Goal: Task Accomplishment & Management: Use online tool/utility

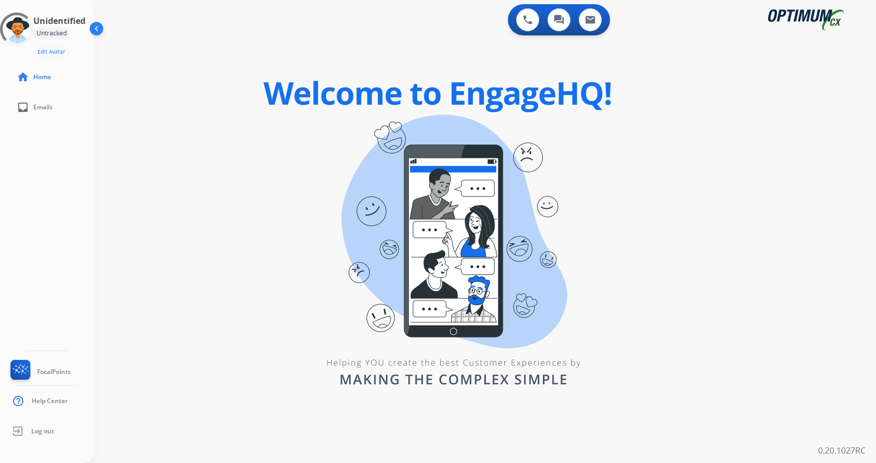
drag, startPoint x: 277, startPoint y: 117, endPoint x: 272, endPoint y: 131, distance: 14.5
click at [277, 117] on div "0 Voice Interactions 0 Chat Interactions 0 Email Interactions swap_horiz Break …" at bounding box center [485, 231] width 782 height 463
click at [202, 153] on div "0 Voice Interactions 0 Chat Interactions 0 Email Interactions swap_horiz Break …" at bounding box center [485, 231] width 782 height 463
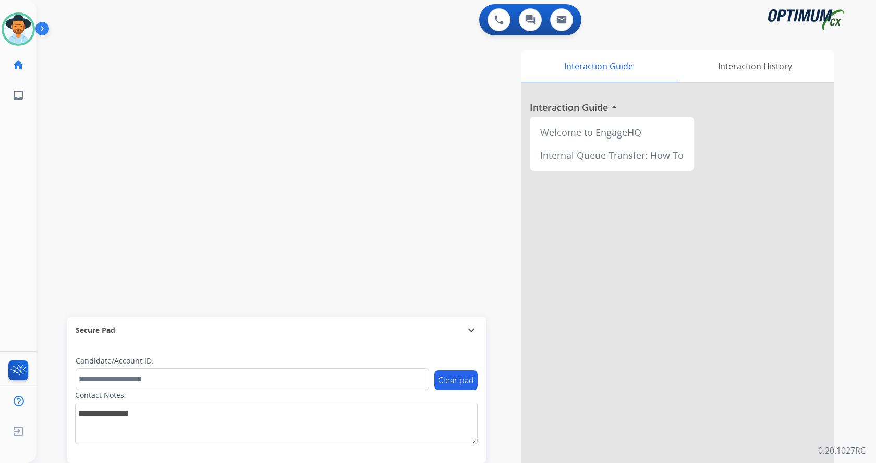
click at [39, 30] on img at bounding box center [44, 31] width 18 height 20
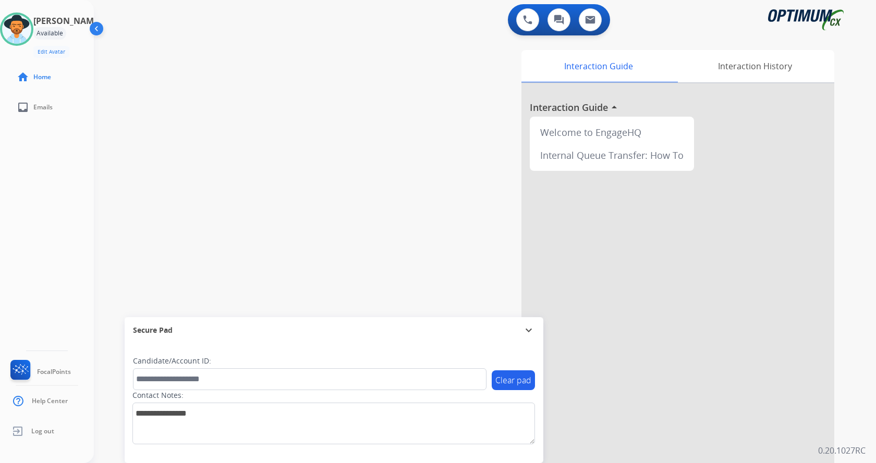
click at [164, 69] on div "swap_horiz Break voice bridge close_fullscreen Connect 3-Way Call merge_type Se…" at bounding box center [472, 255] width 757 height 435
click at [324, 151] on div "swap_horiz Break voice bridge close_fullscreen Connect 3-Way Call merge_type Se…" at bounding box center [472, 255] width 757 height 435
click at [411, 206] on div "Interaction Guide Interaction History Interaction Guide arrow_drop_up Welcome t…" at bounding box center [607, 261] width 454 height 422
drag, startPoint x: 235, startPoint y: 180, endPoint x: 475, endPoint y: 94, distance: 255.4
click at [236, 180] on div "swap_horiz Break voice bridge close_fullscreen Connect 3-Way Call merge_type Se…" at bounding box center [472, 255] width 757 height 435
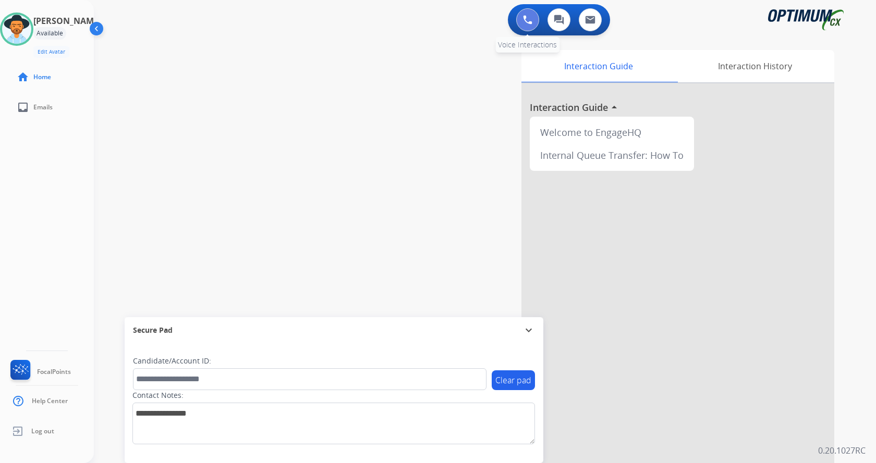
click at [518, 24] on button at bounding box center [527, 19] width 23 height 23
click at [526, 26] on button at bounding box center [527, 19] width 23 height 23
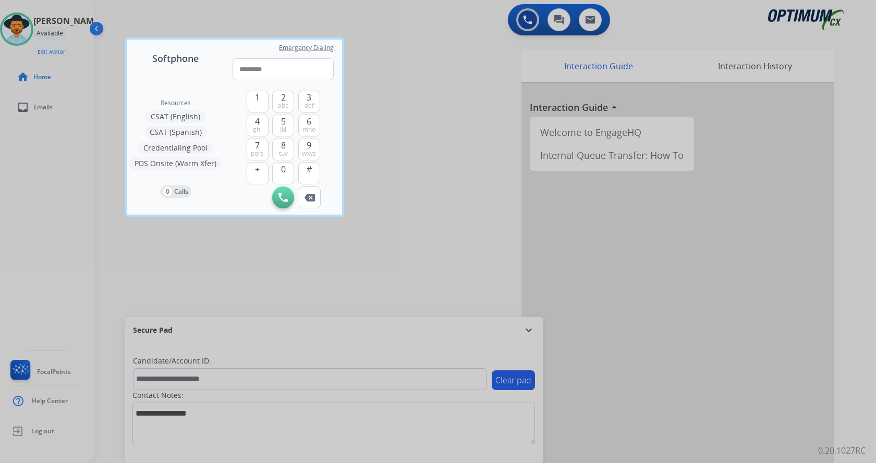
type input "**********"
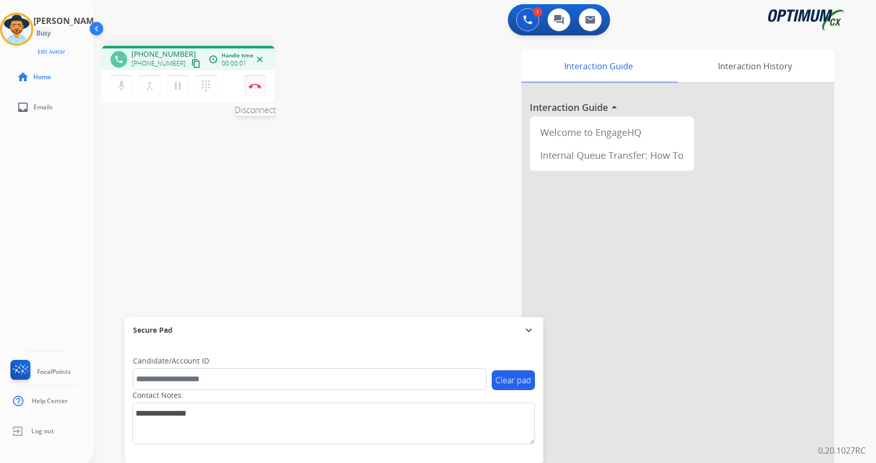
click at [249, 84] on button "Disconnect" at bounding box center [255, 86] width 22 height 22
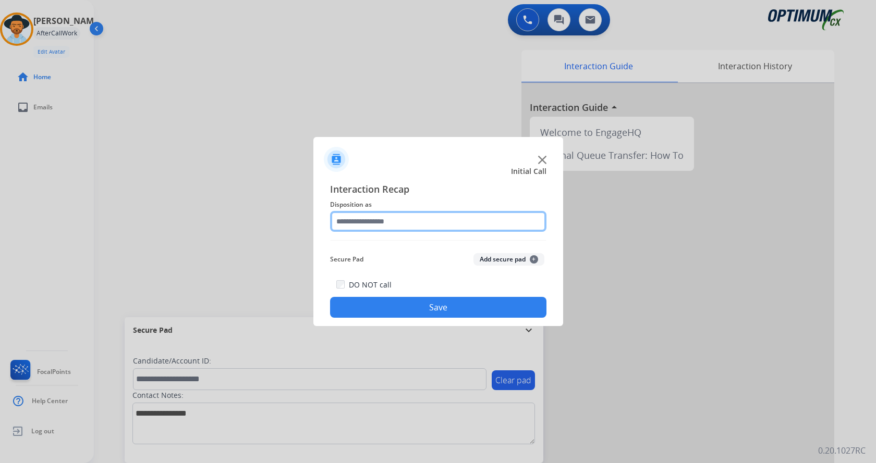
click at [436, 222] on input "text" at bounding box center [438, 221] width 216 height 21
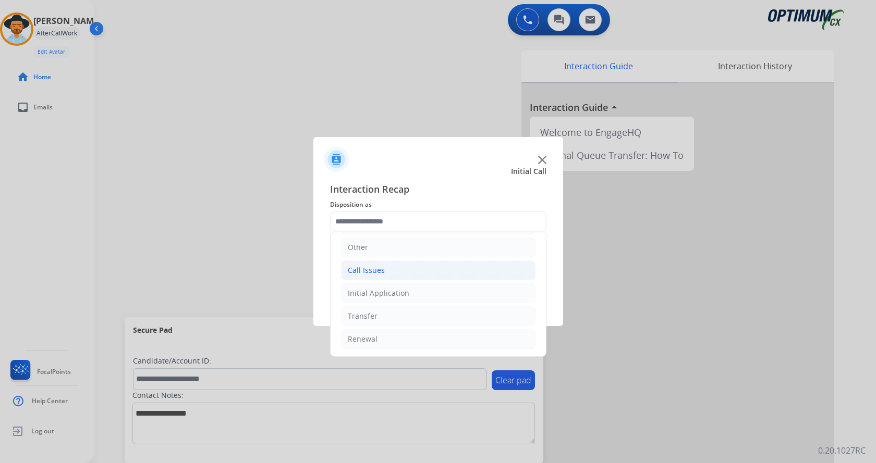
click at [416, 273] on li "Call Issues" at bounding box center [438, 271] width 194 height 20
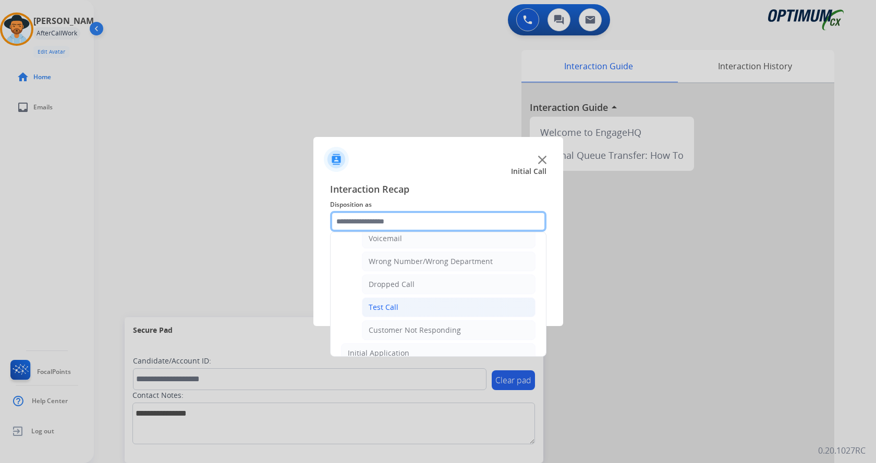
scroll to position [186, 0]
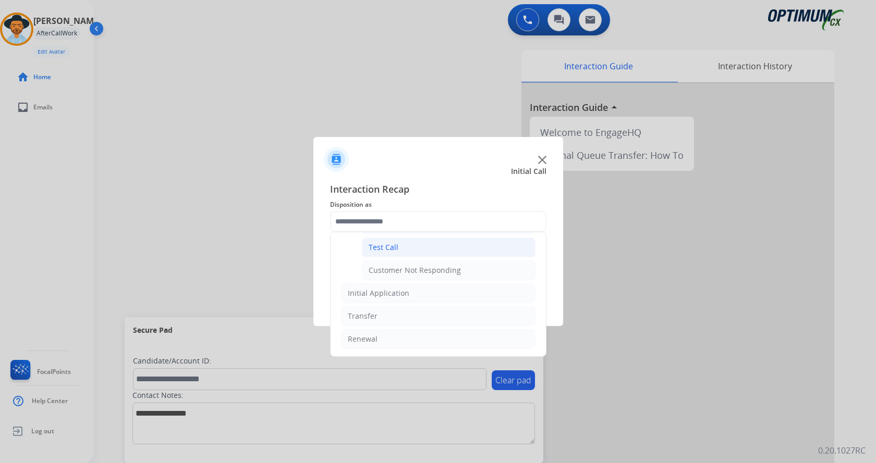
click at [416, 252] on li "Test Call" at bounding box center [449, 248] width 174 height 20
type input "*********"
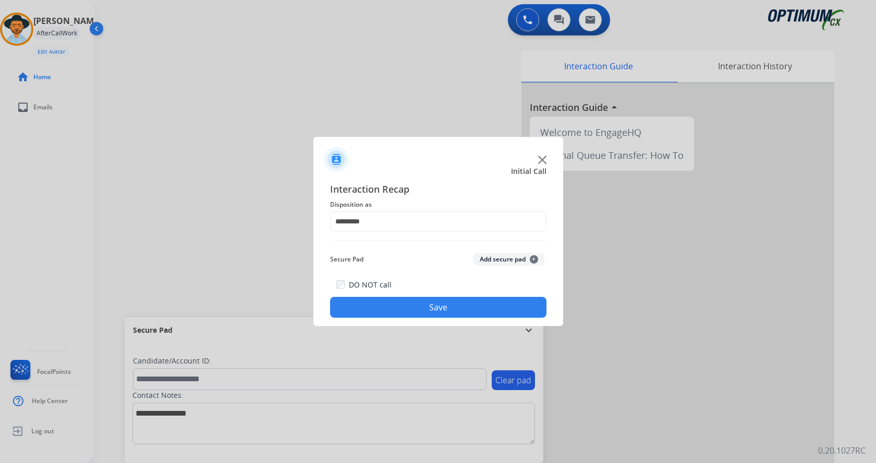
click at [428, 312] on button "Save" at bounding box center [438, 307] width 216 height 21
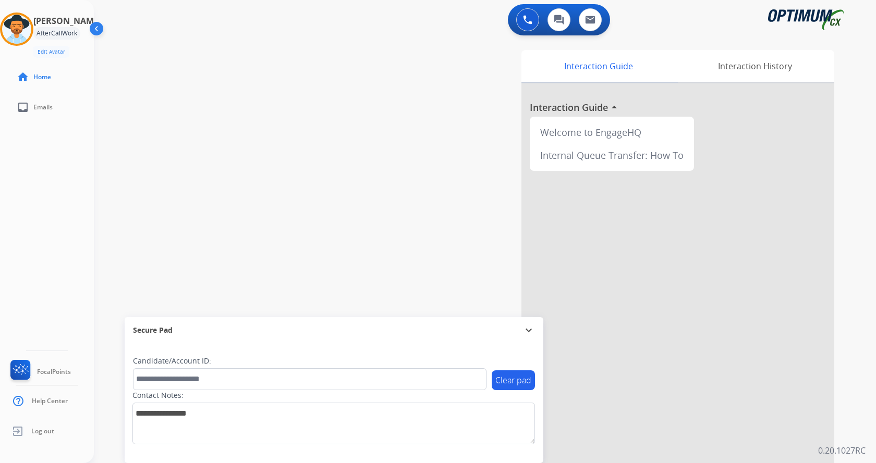
click at [259, 176] on div "swap_horiz Break voice bridge close_fullscreen Connect 3-Way Call merge_type Se…" at bounding box center [472, 255] width 757 height 435
click at [210, 161] on div "swap_horiz Break voice bridge close_fullscreen Connect 3-Way Call merge_type Se…" at bounding box center [472, 255] width 757 height 435
click at [337, 91] on div "swap_horiz Break voice bridge close_fullscreen Connect 3-Way Call merge_type Se…" at bounding box center [472, 255] width 757 height 435
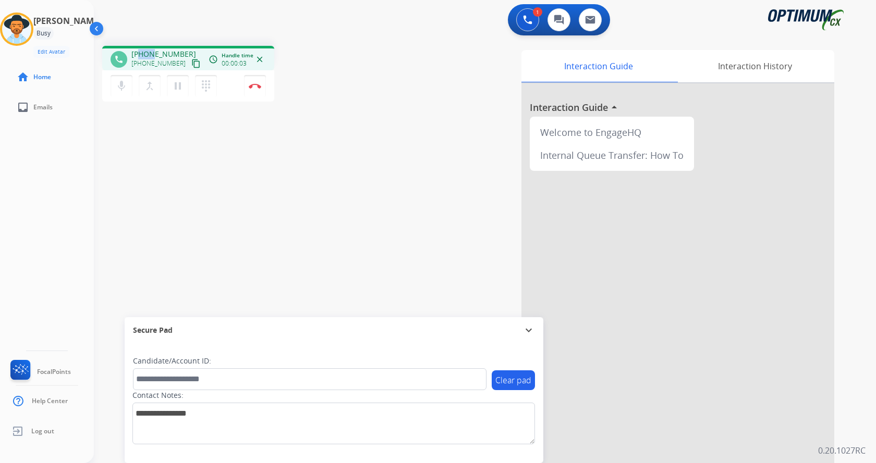
drag, startPoint x: 142, startPoint y: 53, endPoint x: 152, endPoint y: 52, distance: 10.5
click at [152, 52] on span "[PHONE_NUMBER]" at bounding box center [163, 54] width 65 height 10
click at [182, 54] on div "[PHONE_NUMBER] [PHONE_NUMBER] content_copy" at bounding box center [166, 59] width 71 height 21
copy span "7865459087"
click at [340, 94] on div "phone [PHONE_NUMBER] [PHONE_NUMBER] content_copy access_time Call metrics Queue…" at bounding box center [239, 75] width 274 height 59
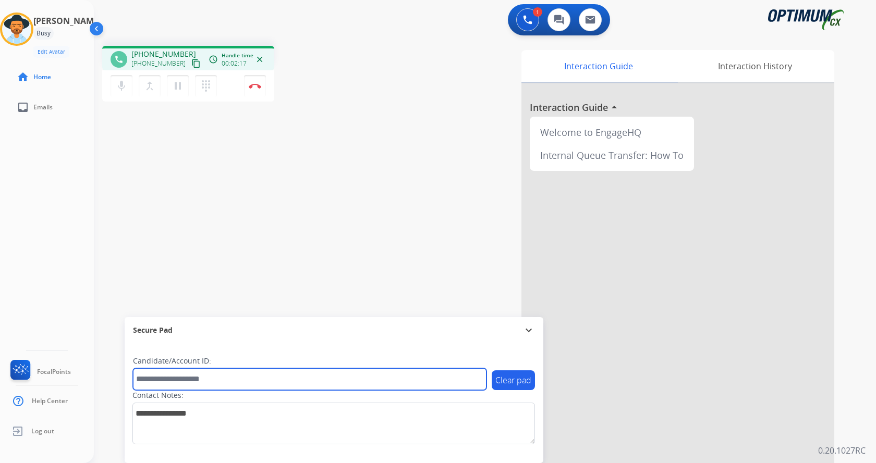
click at [222, 377] on input "text" at bounding box center [309, 380] width 353 height 22
paste input "*******"
type input "*******"
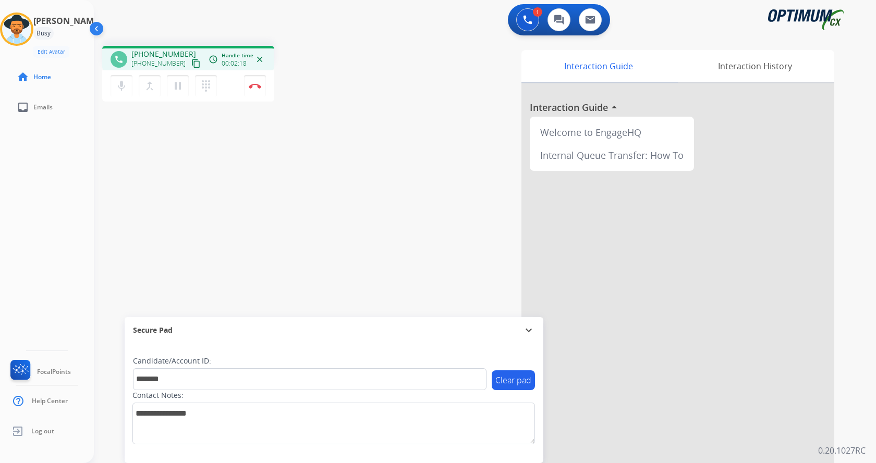
click at [232, 204] on div "phone [PHONE_NUMBER] [PHONE_NUMBER] content_copy access_time Call metrics Queue…" at bounding box center [472, 255] width 757 height 435
click at [259, 86] on img at bounding box center [255, 85] width 13 height 5
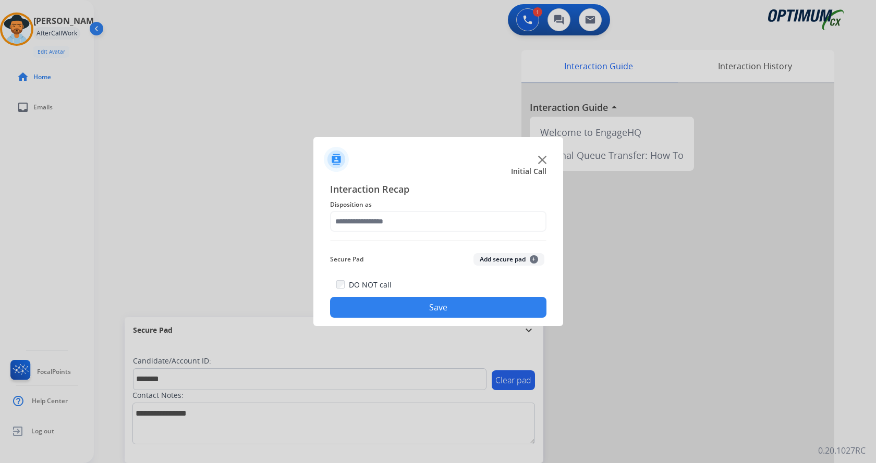
click at [491, 259] on button "Add secure pad +" at bounding box center [508, 259] width 71 height 13
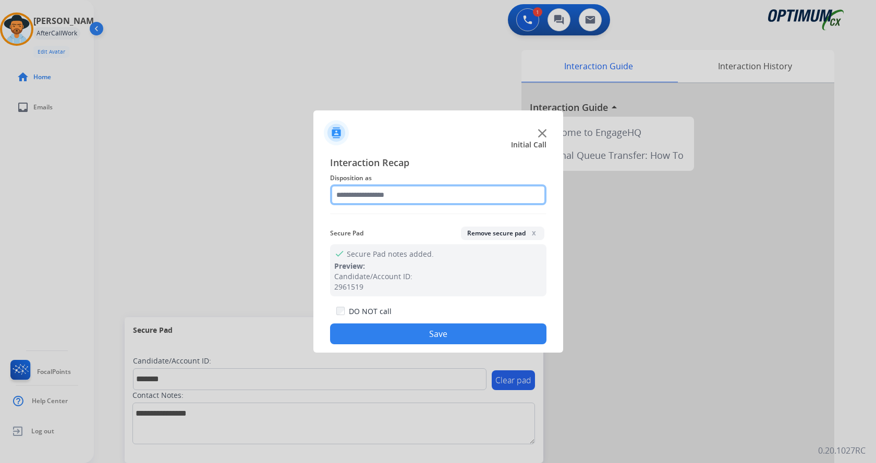
click at [397, 196] on input "text" at bounding box center [438, 195] width 216 height 21
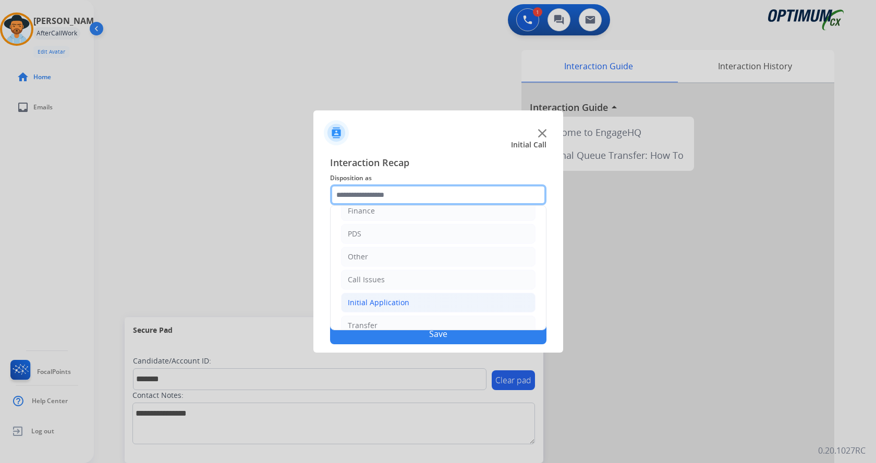
scroll to position [71, 0]
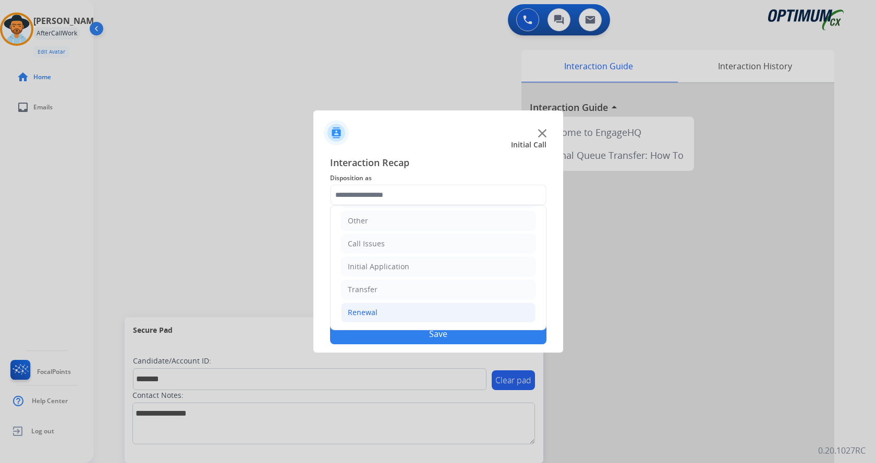
click at [400, 317] on li "Renewal" at bounding box center [438, 313] width 194 height 20
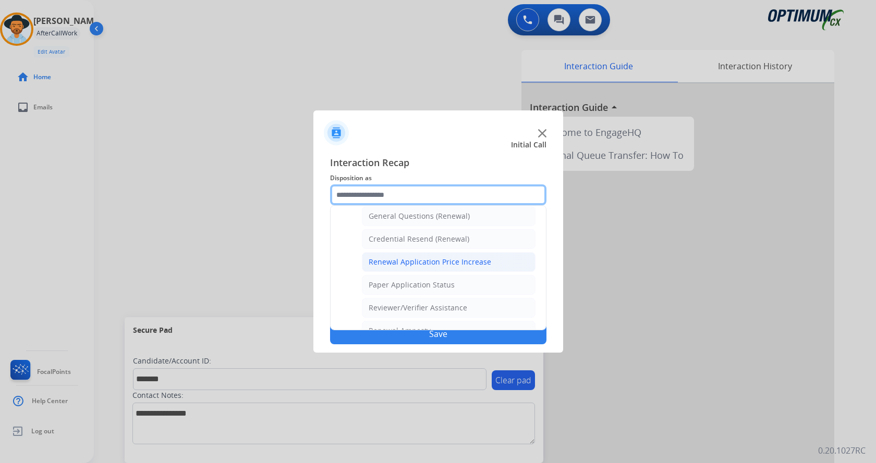
scroll to position [298, 0]
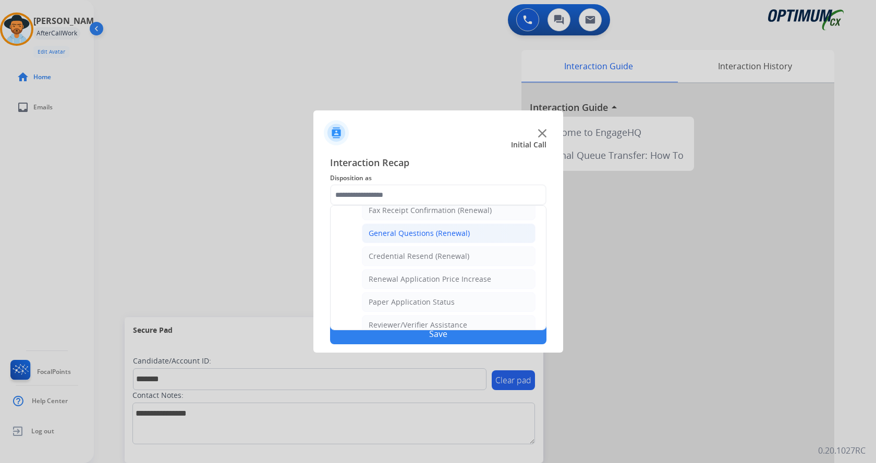
click at [436, 229] on div "General Questions (Renewal)" at bounding box center [419, 233] width 101 height 10
type input "**********"
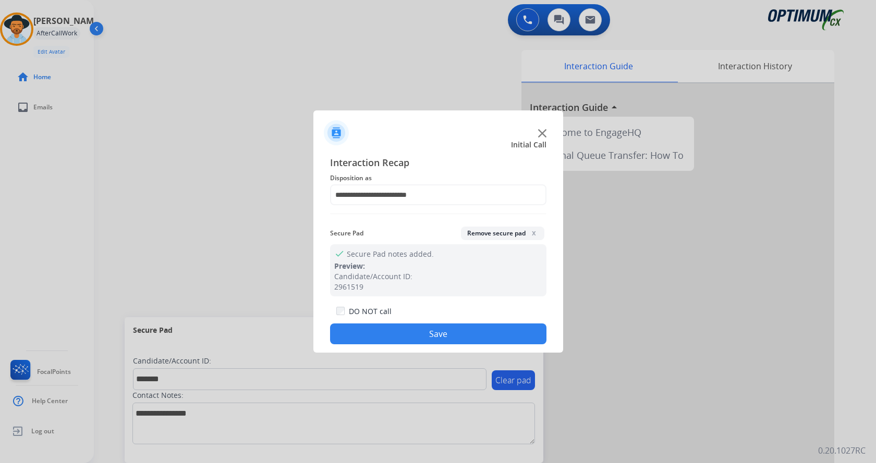
click at [415, 338] on button "Save" at bounding box center [438, 334] width 216 height 21
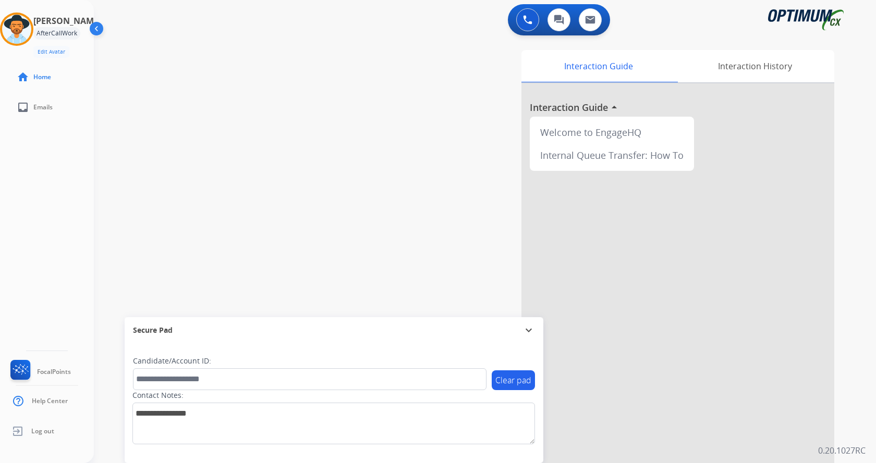
drag, startPoint x: 277, startPoint y: 108, endPoint x: 276, endPoint y: 101, distance: 7.0
click at [277, 106] on div "swap_horiz Break voice bridge close_fullscreen Connect 3-Way Call merge_type Se…" at bounding box center [472, 255] width 757 height 435
click at [534, 18] on button at bounding box center [527, 19] width 23 height 23
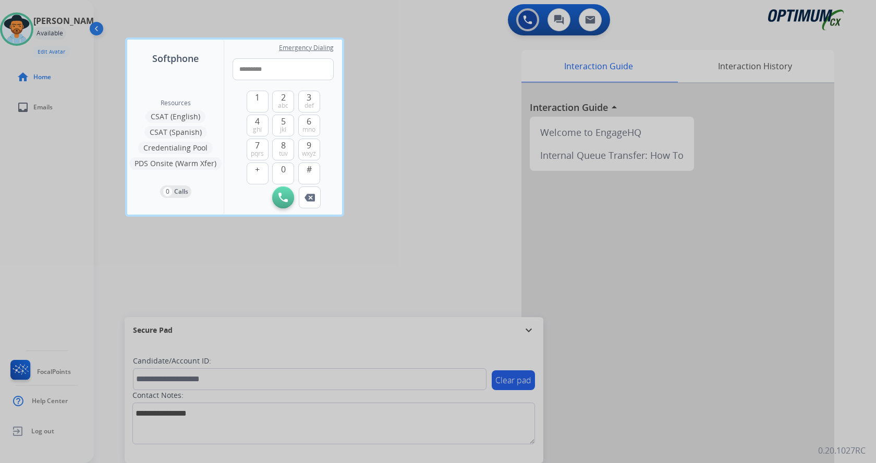
type input "**********"
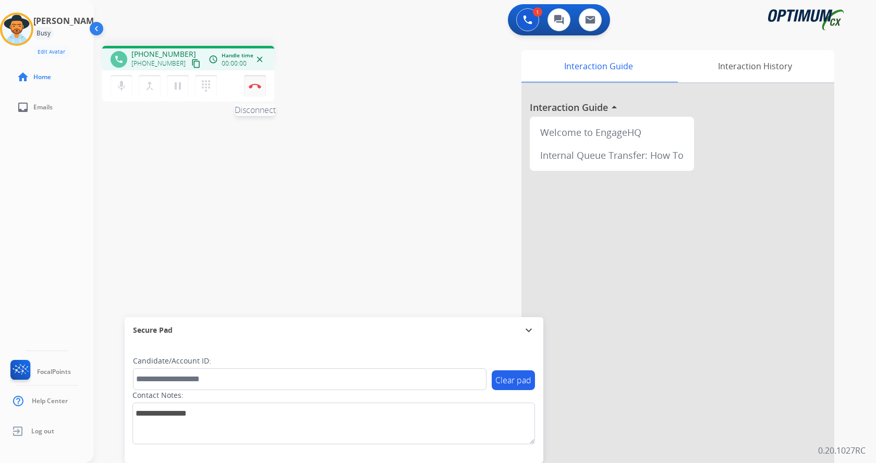
click at [264, 91] on button "Disconnect" at bounding box center [255, 86] width 22 height 22
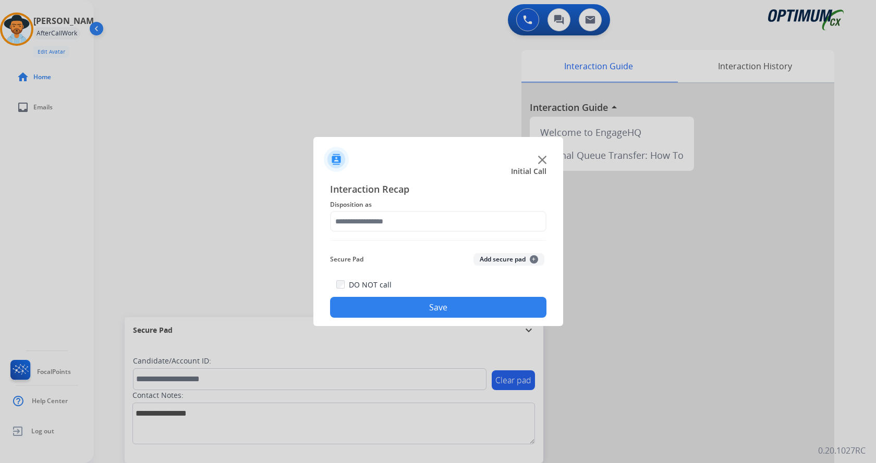
click at [504, 261] on button "Add secure pad +" at bounding box center [508, 259] width 71 height 13
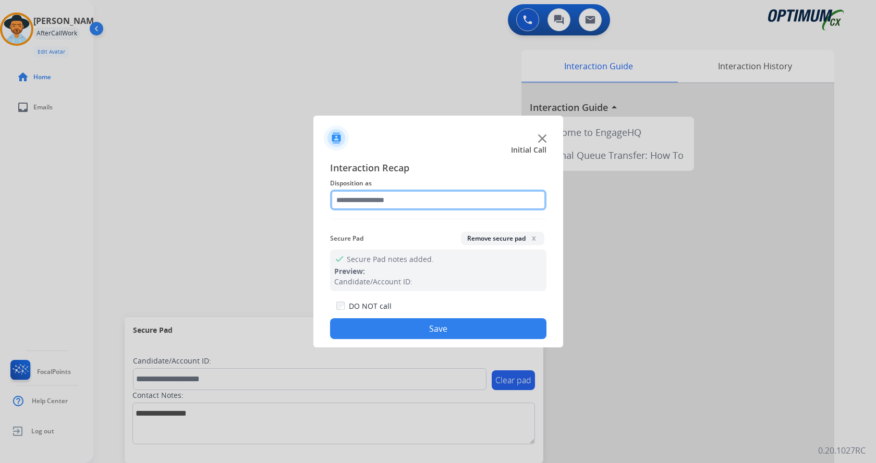
click at [376, 203] on input "text" at bounding box center [438, 200] width 216 height 21
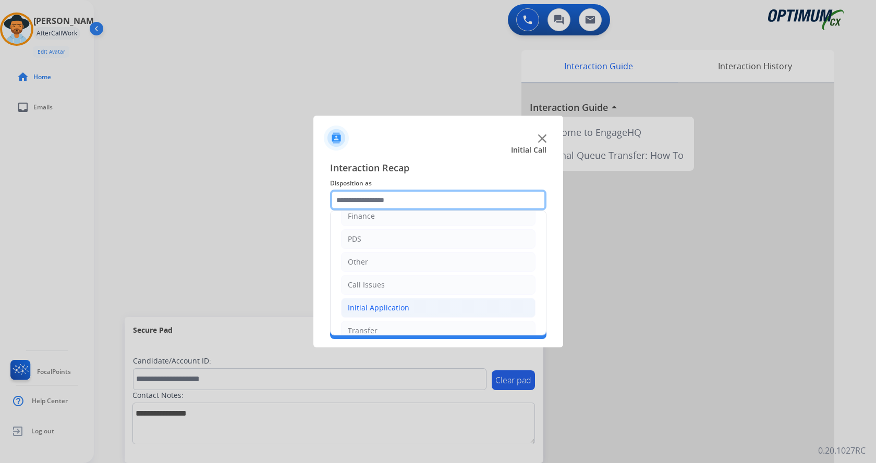
scroll to position [71, 0]
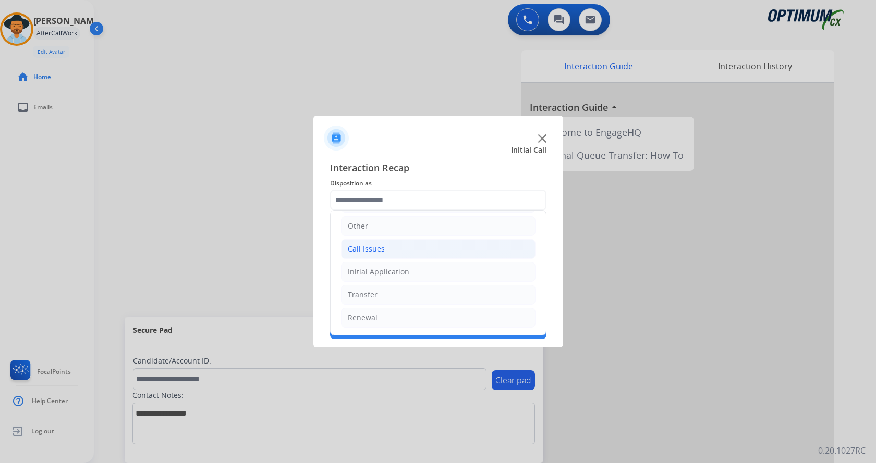
click at [383, 253] on li "Call Issues" at bounding box center [438, 249] width 194 height 20
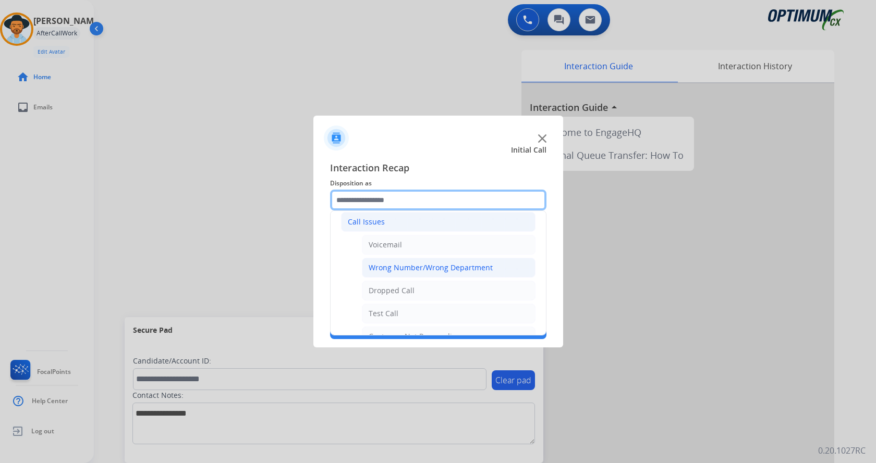
scroll to position [123, 0]
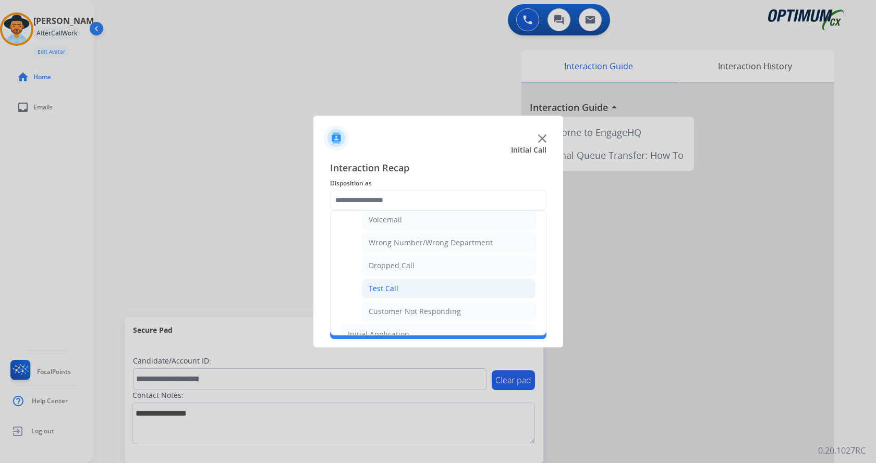
click at [403, 284] on li "Test Call" at bounding box center [449, 289] width 174 height 20
type input "*********"
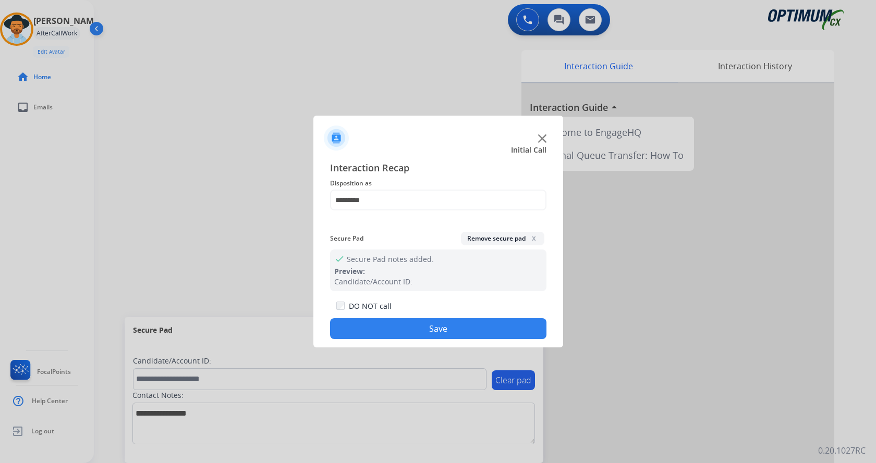
click at [411, 327] on button "Save" at bounding box center [438, 328] width 216 height 21
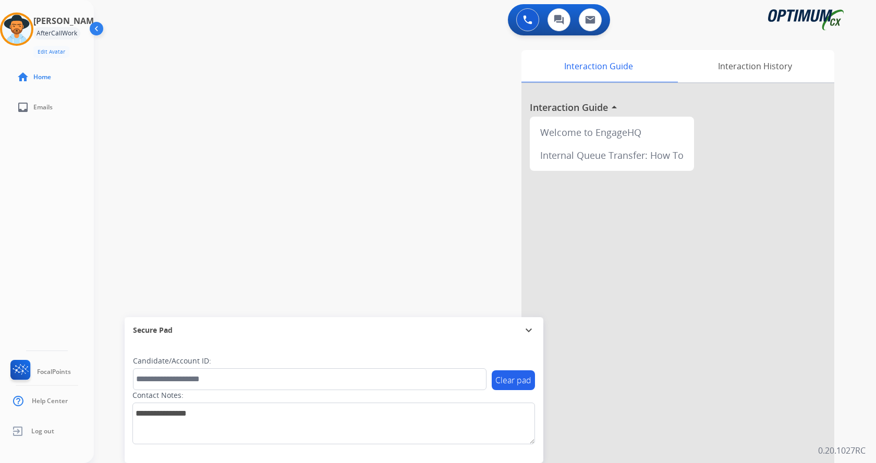
drag, startPoint x: 220, startPoint y: 213, endPoint x: 215, endPoint y: 190, distance: 23.6
click at [220, 210] on div "swap_horiz Break voice bridge close_fullscreen Connect 3-Way Call merge_type Se…" at bounding box center [472, 255] width 757 height 435
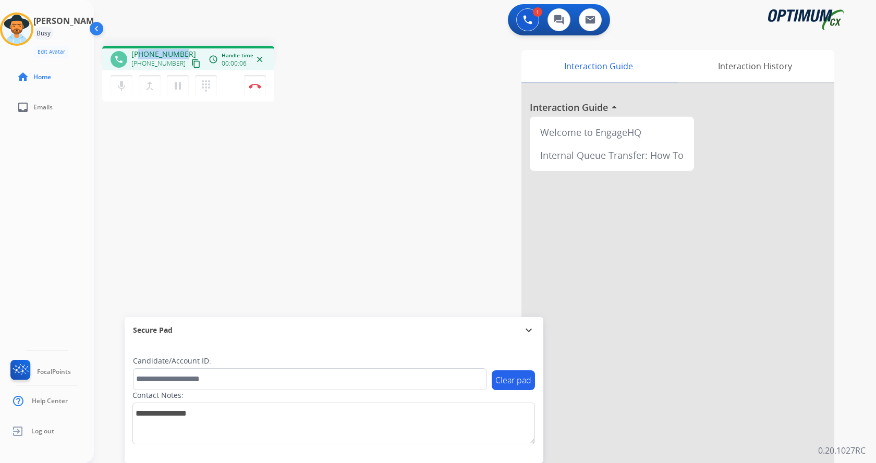
drag, startPoint x: 140, startPoint y: 54, endPoint x: 180, endPoint y: 48, distance: 40.0
click at [180, 48] on div "phone [PHONE_NUMBER] [PHONE_NUMBER] content_copy access_time Call metrics Queue…" at bounding box center [188, 58] width 172 height 24
copy span "2166503760"
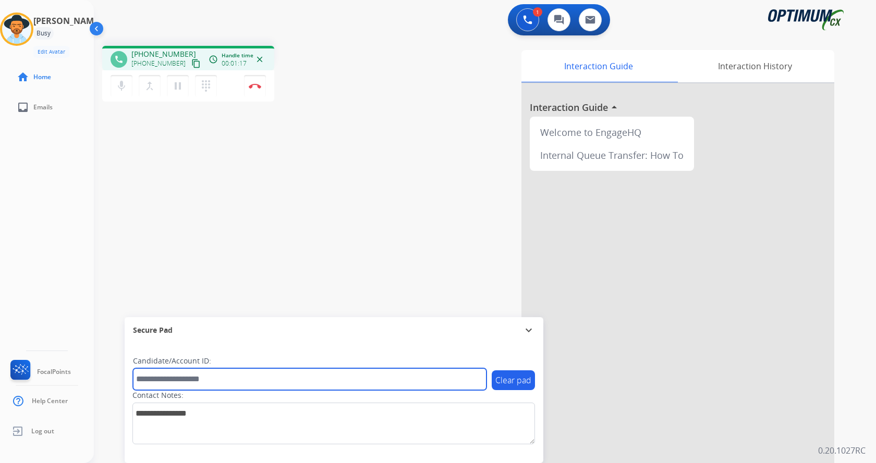
click at [203, 376] on input "text" at bounding box center [309, 380] width 353 height 22
paste input "*********"
type input "*********"
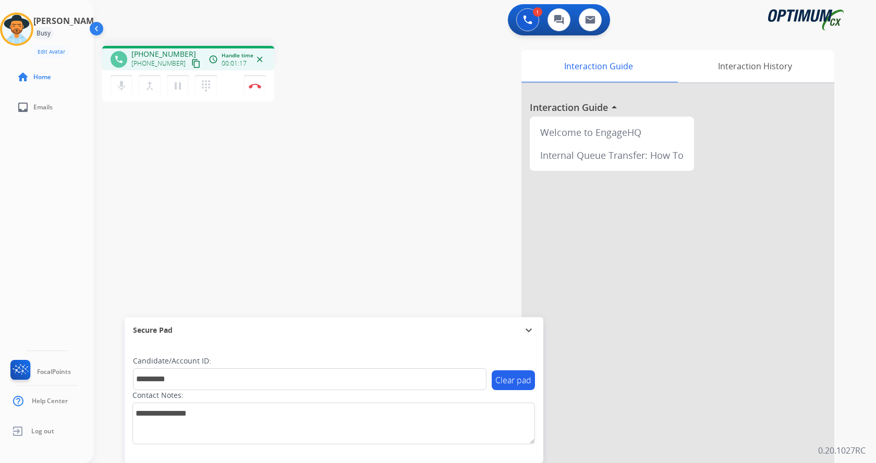
click at [220, 234] on div "phone [PHONE_NUMBER] [PHONE_NUMBER] content_copy access_time Call metrics Queue…" at bounding box center [472, 255] width 757 height 435
click at [237, 234] on div "phone [PHONE_NUMBER] [PHONE_NUMBER] content_copy access_time Call metrics Queue…" at bounding box center [472, 255] width 757 height 435
click at [231, 169] on div "phone [PHONE_NUMBER] [PHONE_NUMBER] content_copy access_time Call metrics Queue…" at bounding box center [472, 255] width 757 height 435
click at [252, 88] on img at bounding box center [255, 85] width 13 height 5
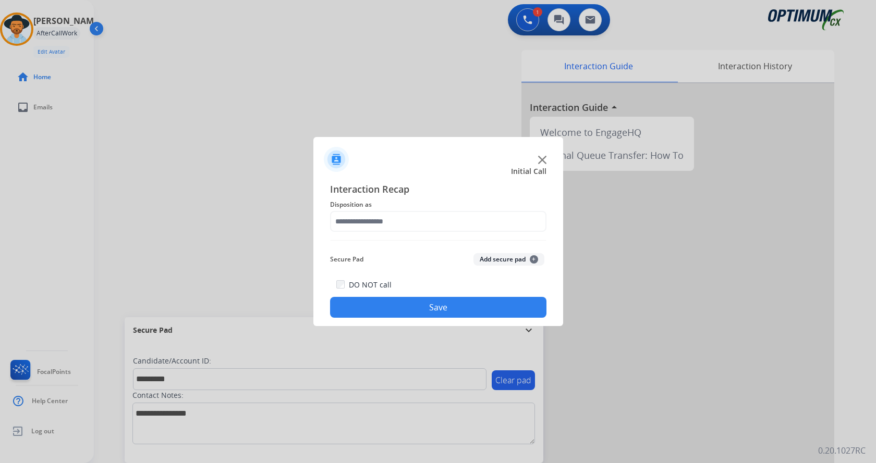
click at [503, 260] on button "Add secure pad +" at bounding box center [508, 259] width 71 height 13
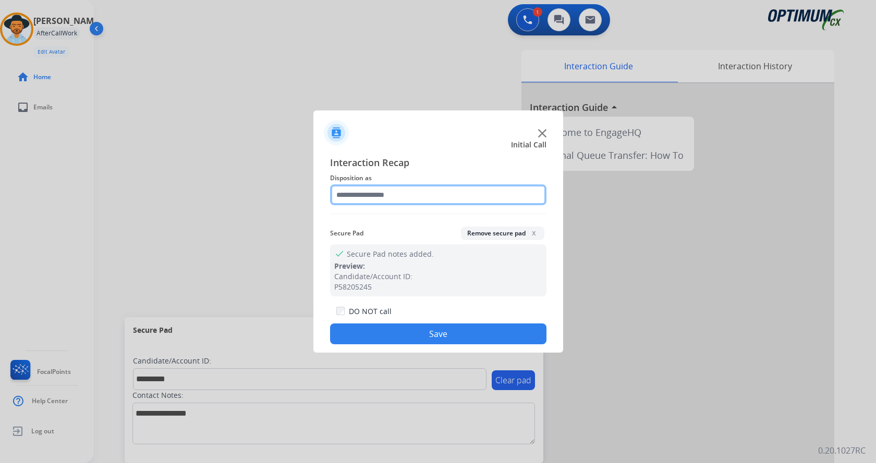
click at [381, 190] on input "text" at bounding box center [438, 195] width 216 height 21
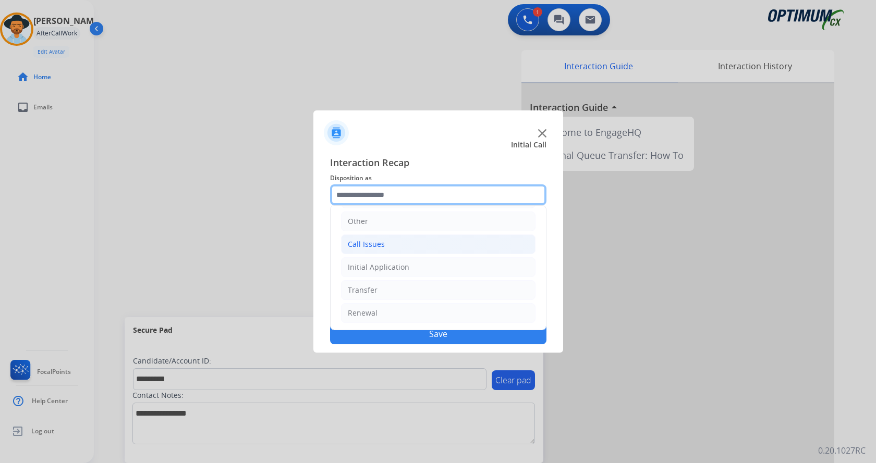
scroll to position [71, 0]
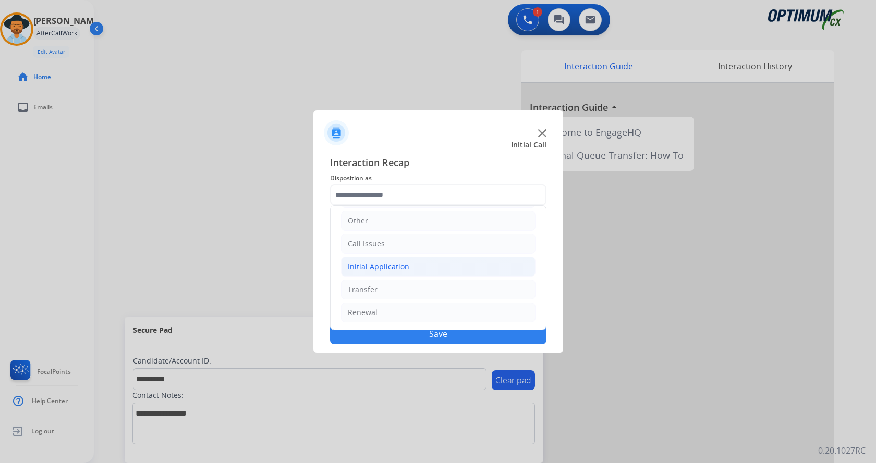
drag, startPoint x: 402, startPoint y: 266, endPoint x: 416, endPoint y: 272, distance: 15.4
click at [402, 266] on div "Initial Application" at bounding box center [379, 267] width 62 height 10
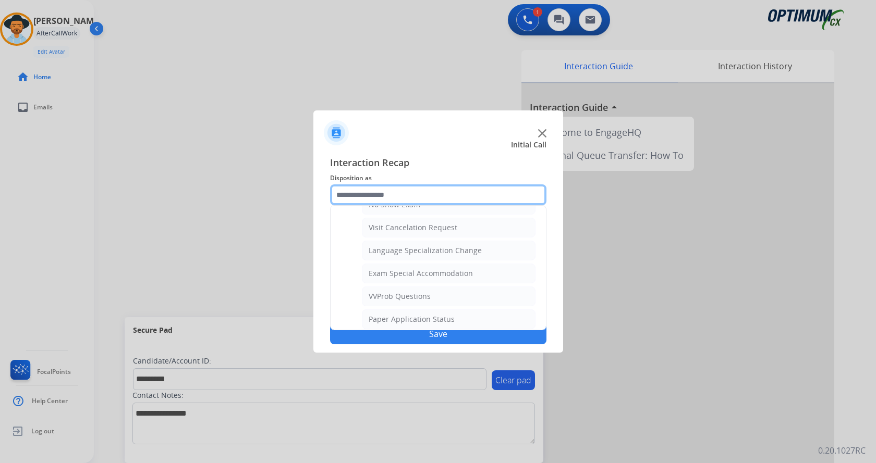
scroll to position [488, 0]
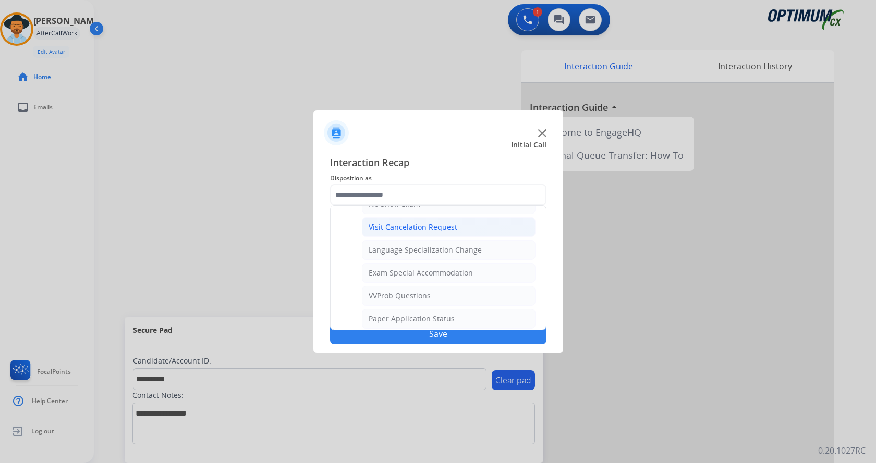
click at [433, 229] on div "Visit Cancelation Request" at bounding box center [413, 227] width 89 height 10
type input "**********"
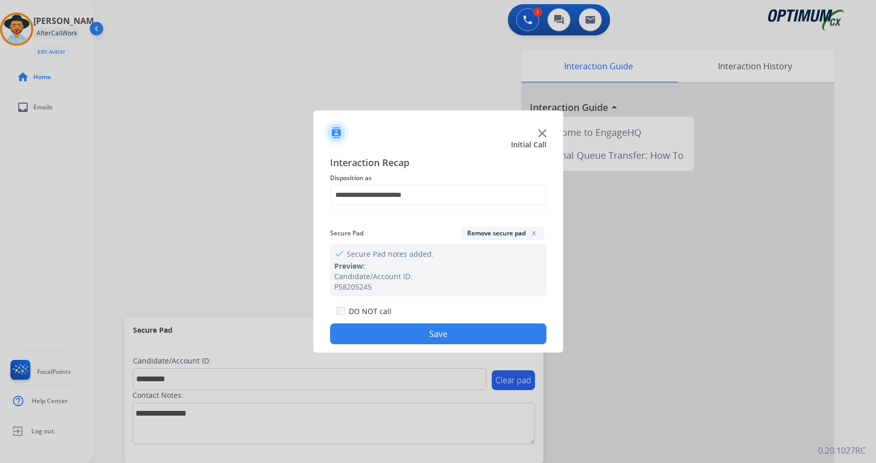
click at [435, 333] on button "Save" at bounding box center [438, 334] width 216 height 21
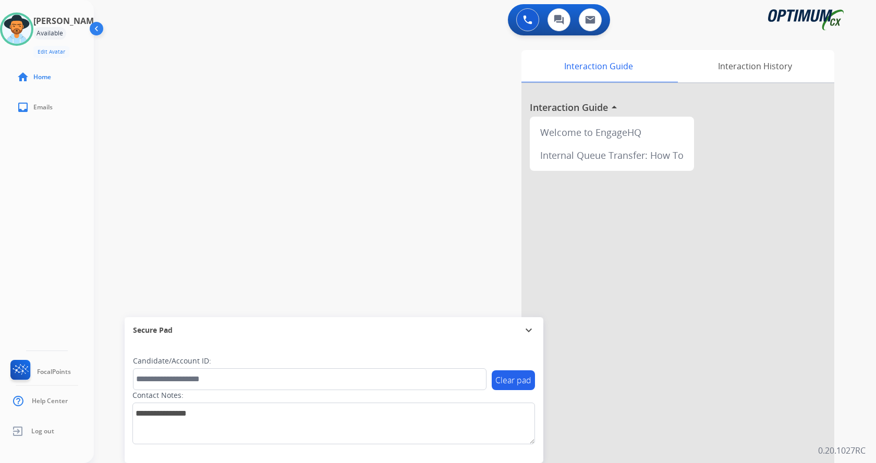
click at [57, 187] on div "[PERSON_NAME] Available Edit Avatar Agent: [PERSON_NAME] Profile: Gen_Bilingual…" at bounding box center [47, 231] width 94 height 463
click at [21, 38] on img at bounding box center [16, 29] width 29 height 29
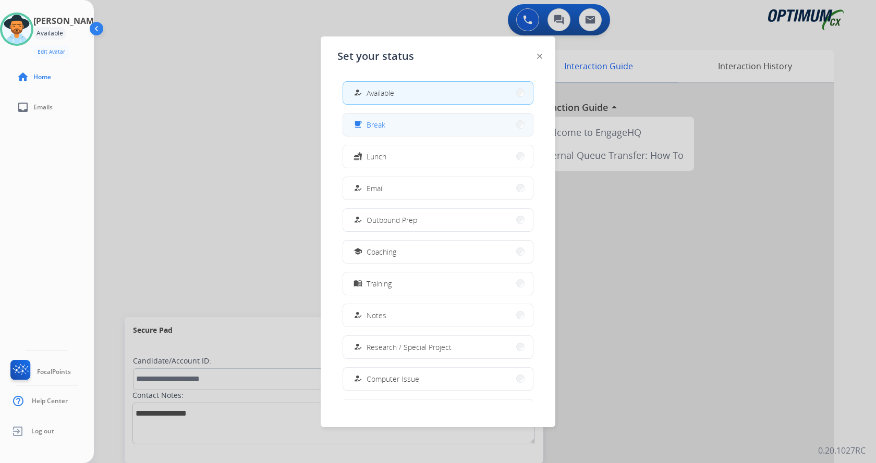
click at [395, 124] on button "free_breakfast Break" at bounding box center [438, 125] width 190 height 22
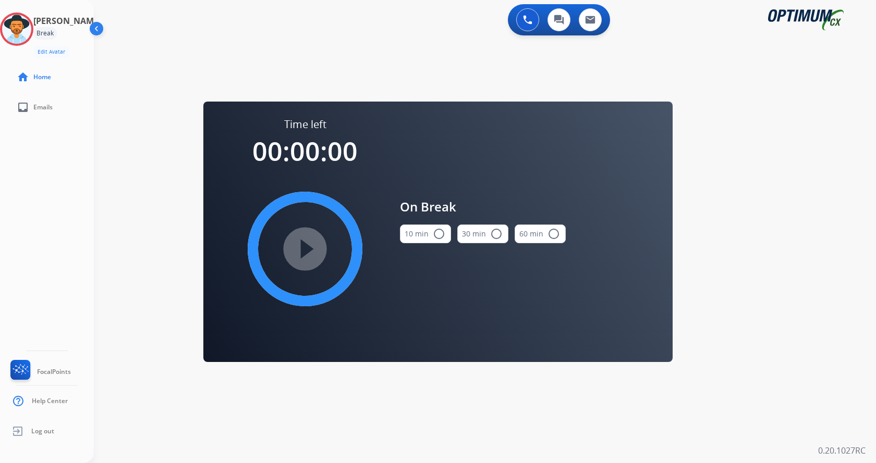
click at [430, 233] on button "10 min radio_button_unchecked" at bounding box center [425, 234] width 51 height 19
click at [305, 255] on mat-icon "play_circle_filled" at bounding box center [305, 249] width 13 height 13
click at [815, 273] on div "0 Voice Interactions 0 Chat Interactions 0 Email Interactions swap_horiz Break …" at bounding box center [485, 231] width 782 height 463
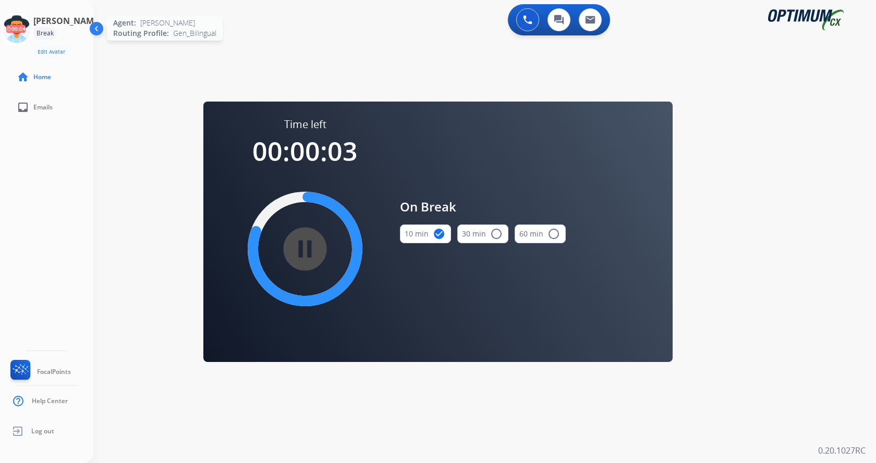
click at [31, 35] on icon at bounding box center [17, 30] width 34 height 34
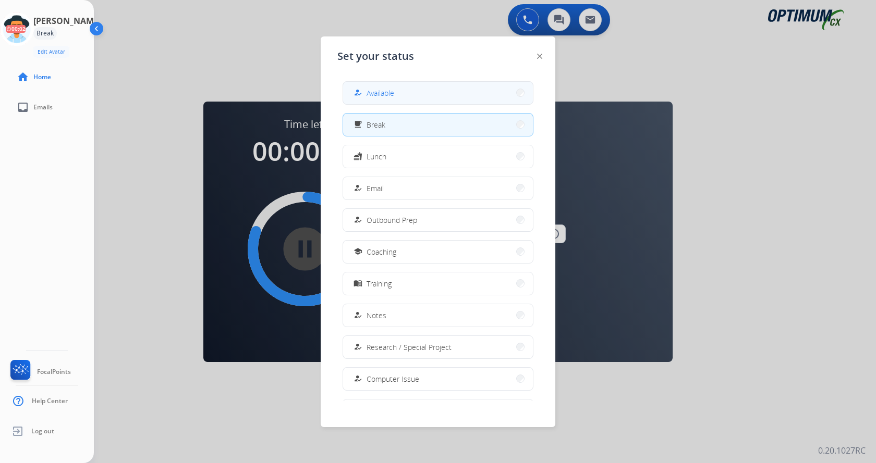
click at [401, 97] on button "how_to_reg Available" at bounding box center [438, 93] width 190 height 22
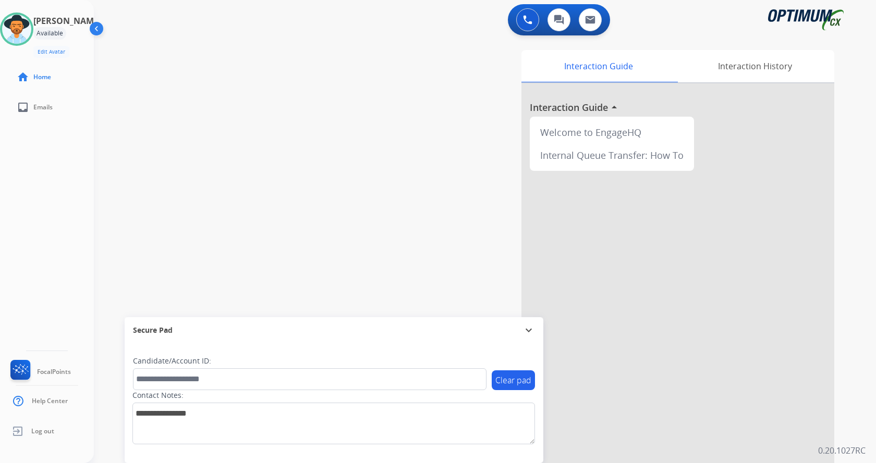
click at [54, 210] on div "[PERSON_NAME] Available Edit Avatar Agent: [PERSON_NAME] Profile: Gen_Bilingual…" at bounding box center [47, 231] width 94 height 463
click at [242, 157] on div "swap_horiz Break voice bridge close_fullscreen Connect 3-Way Call merge_type Se…" at bounding box center [472, 255] width 757 height 435
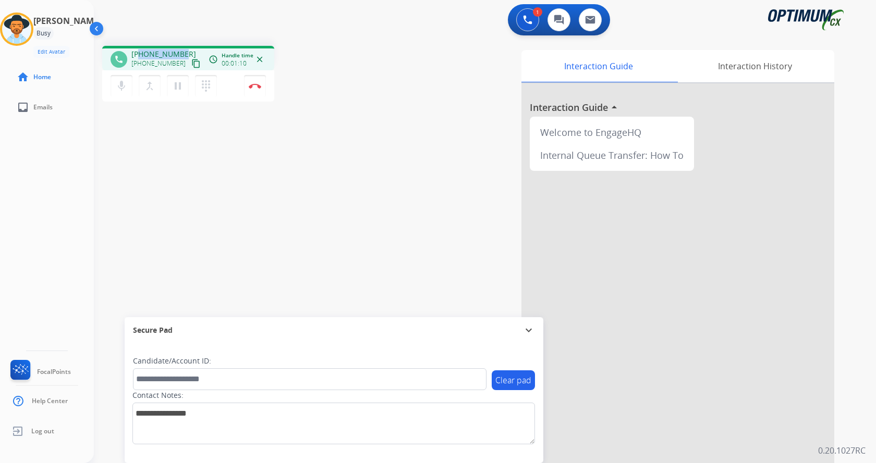
drag, startPoint x: 139, startPoint y: 52, endPoint x: 183, endPoint y: 49, distance: 44.4
click at [183, 49] on div "[PHONE_NUMBER] [PHONE_NUMBER] content_copy" at bounding box center [166, 59] width 71 height 21
copy span "5616679293"
click at [120, 87] on mat-icon "mic" at bounding box center [121, 86] width 13 height 13
drag, startPoint x: 363, startPoint y: 200, endPoint x: 372, endPoint y: 210, distance: 12.9
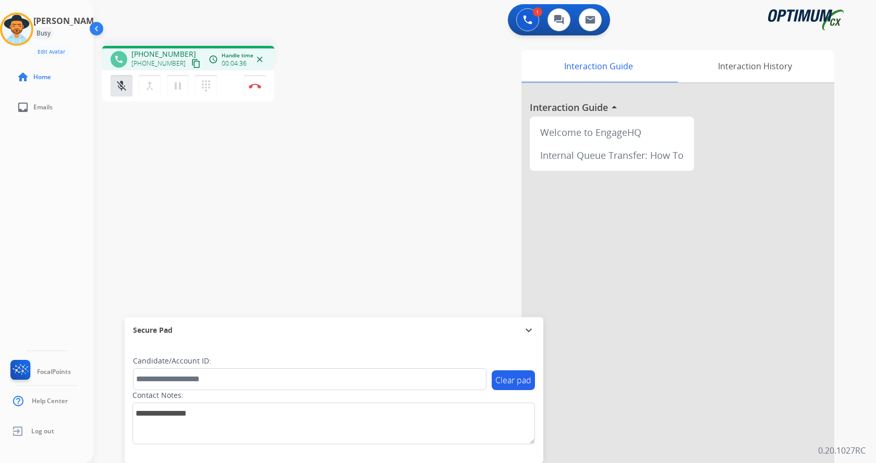
click at [363, 200] on div "phone [PHONE_NUMBER] [PHONE_NUMBER] content_copy access_time Call metrics Queue…" at bounding box center [472, 255] width 757 height 435
click at [129, 88] on button "mic_off Mute" at bounding box center [122, 86] width 22 height 22
click at [258, 89] on button "Disconnect" at bounding box center [255, 86] width 22 height 22
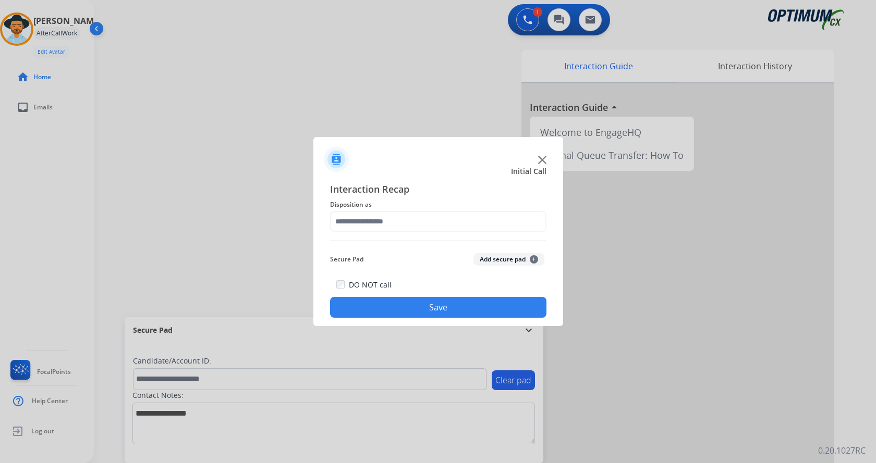
click at [493, 254] on button "Add secure pad +" at bounding box center [508, 259] width 71 height 13
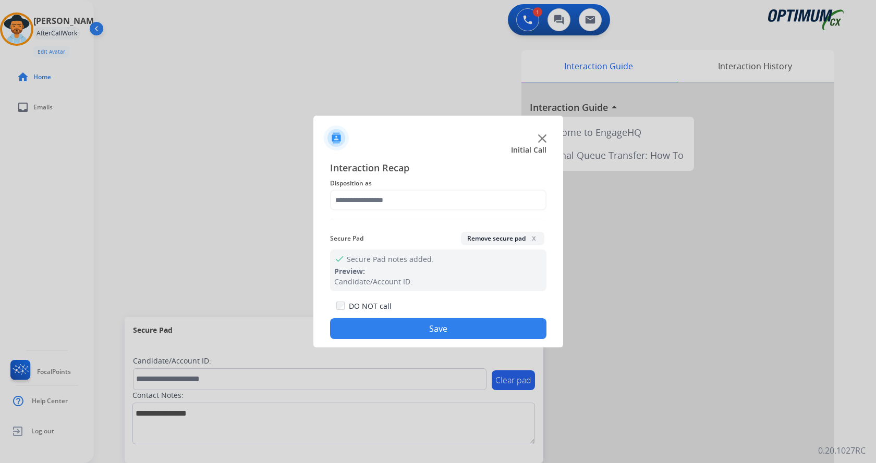
click at [379, 188] on span "Disposition as" at bounding box center [438, 183] width 216 height 13
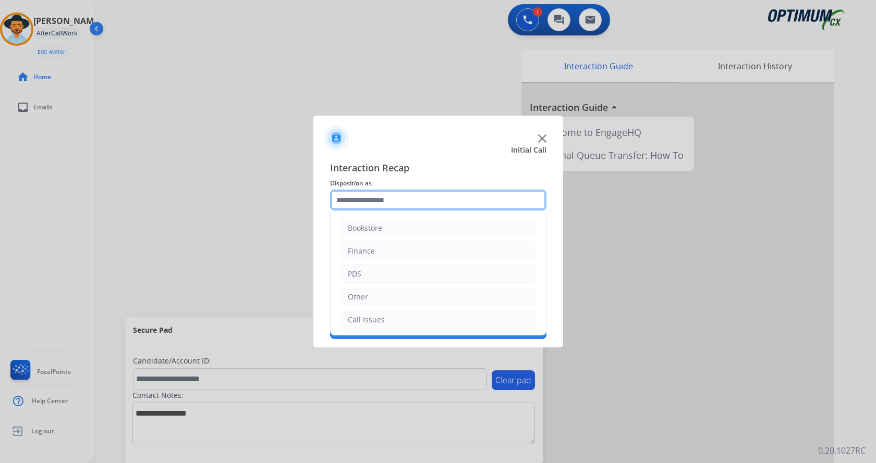
click at [381, 202] on input "text" at bounding box center [438, 200] width 216 height 21
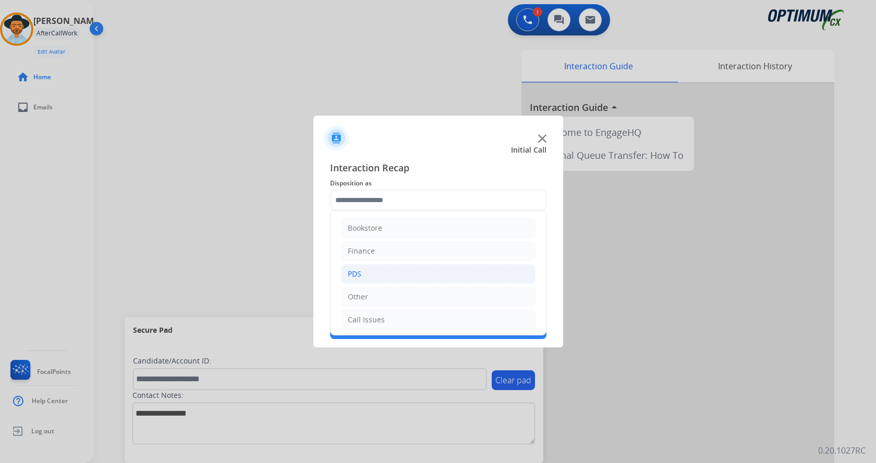
click at [372, 272] on li "PDS" at bounding box center [438, 274] width 194 height 20
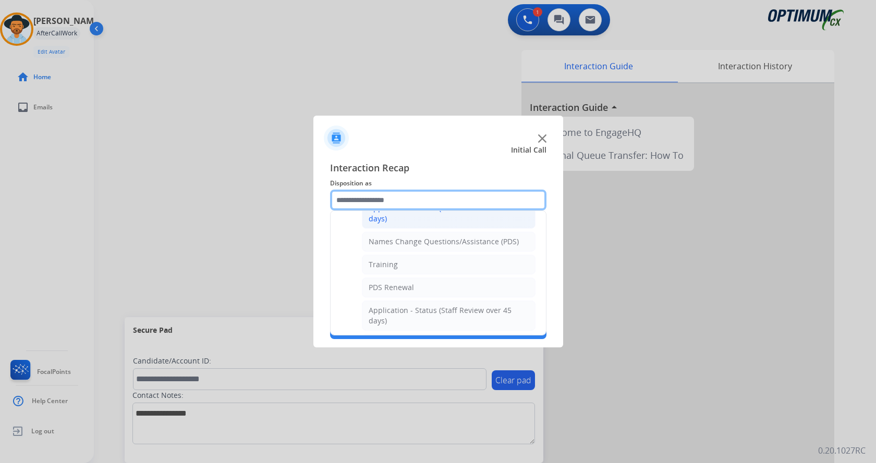
scroll to position [104, 0]
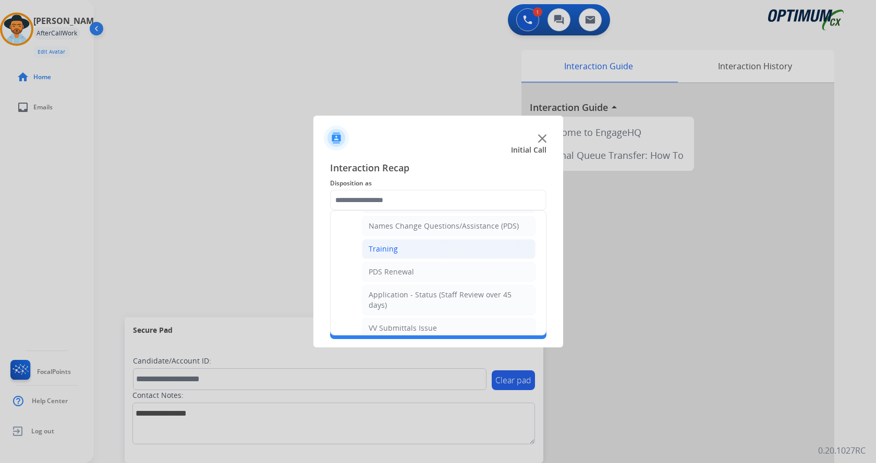
click at [432, 251] on li "Training" at bounding box center [449, 249] width 174 height 20
type input "********"
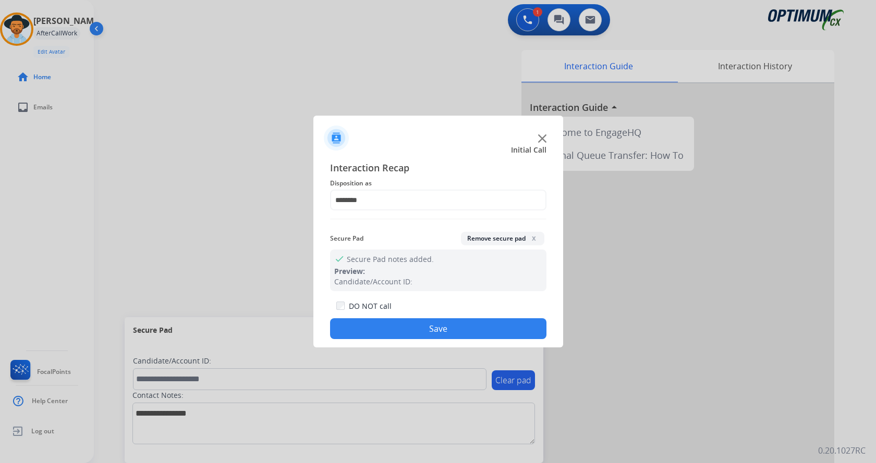
click at [420, 323] on button "Save" at bounding box center [438, 328] width 216 height 21
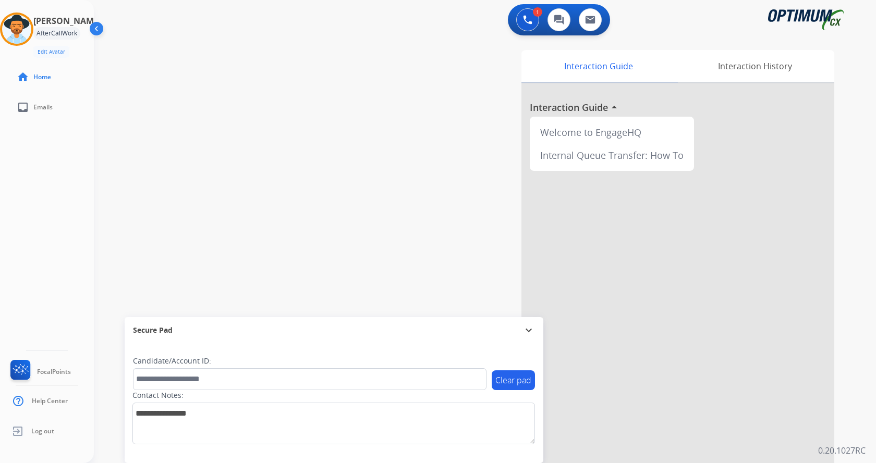
click at [237, 152] on div "swap_horiz Break voice bridge close_fullscreen Connect 3-Way Call merge_type Se…" at bounding box center [472, 255] width 757 height 435
click at [371, 113] on div "swap_horiz Break voice bridge close_fullscreen Connect 3-Way Call merge_type Se…" at bounding box center [472, 255] width 757 height 435
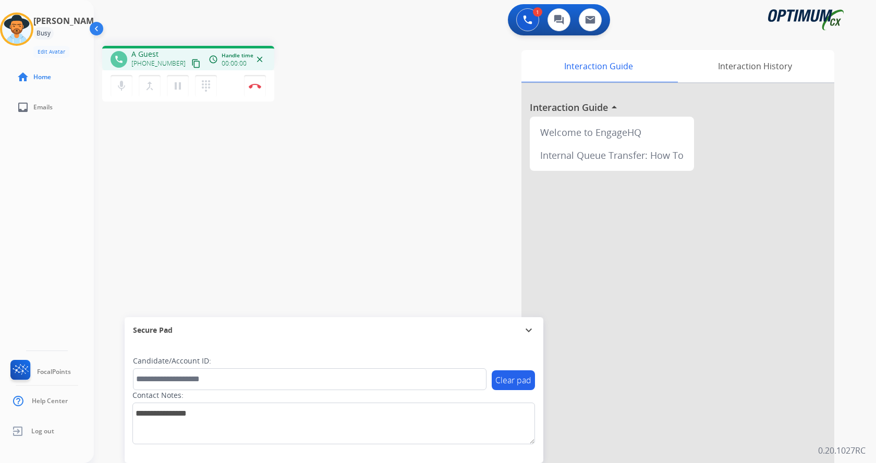
click at [225, 230] on div "phone A Guest [PHONE_NUMBER] content_copy access_time Call metrics Queue 00:10 …" at bounding box center [472, 255] width 757 height 435
drag, startPoint x: 140, startPoint y: 53, endPoint x: 183, endPoint y: 52, distance: 43.3
click at [183, 52] on div "[PHONE_NUMBER] [PHONE_NUMBER] content_copy" at bounding box center [166, 59] width 71 height 21
copy span "8505662788"
click at [286, 123] on div "phone [PHONE_NUMBER] [PHONE_NUMBER] content_copy access_time Call metrics Queue…" at bounding box center [472, 255] width 757 height 435
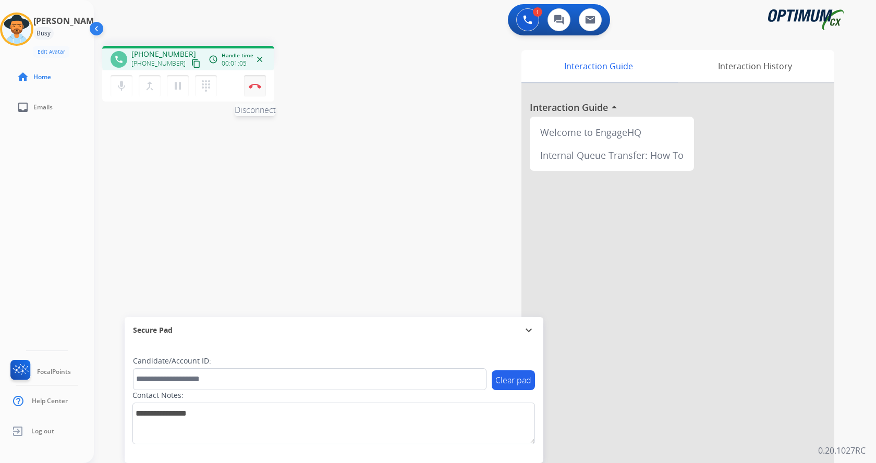
click at [257, 82] on button "Disconnect" at bounding box center [255, 86] width 22 height 22
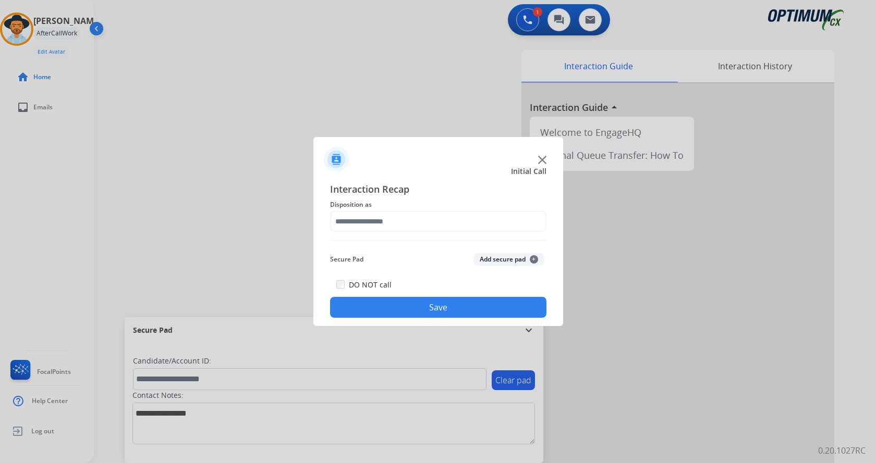
click at [487, 255] on button "Add secure pad +" at bounding box center [508, 259] width 71 height 13
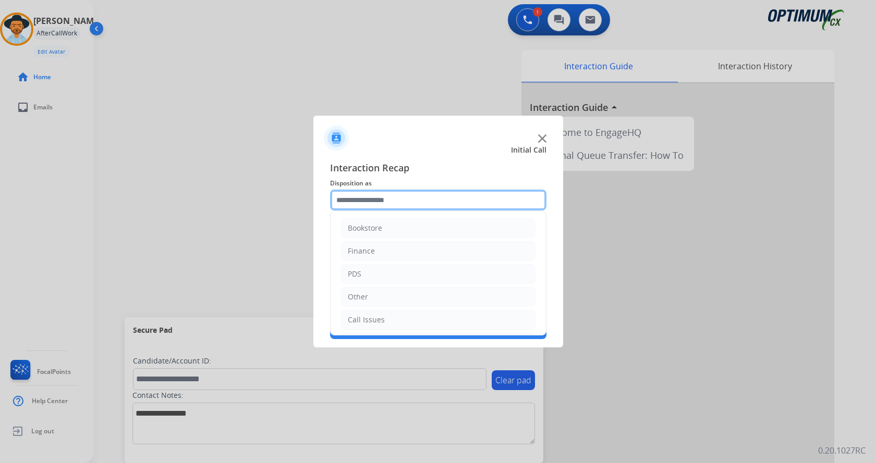
click at [381, 200] on input "text" at bounding box center [438, 200] width 216 height 21
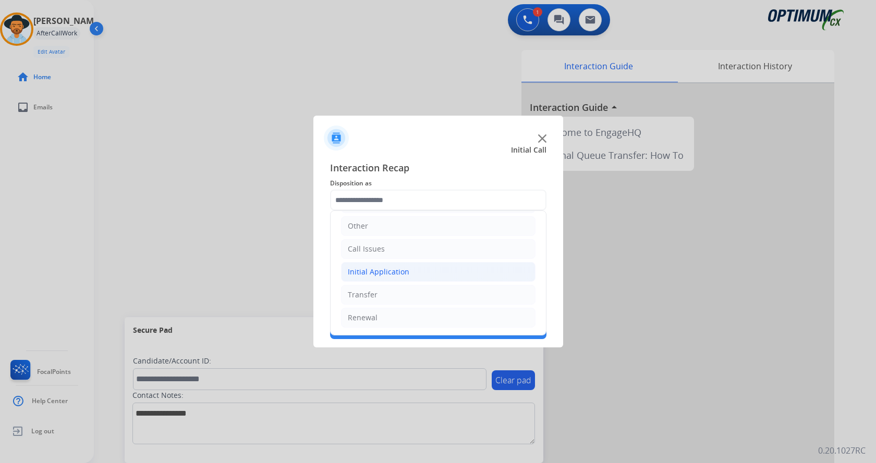
click at [381, 277] on div "Initial Application" at bounding box center [379, 272] width 62 height 10
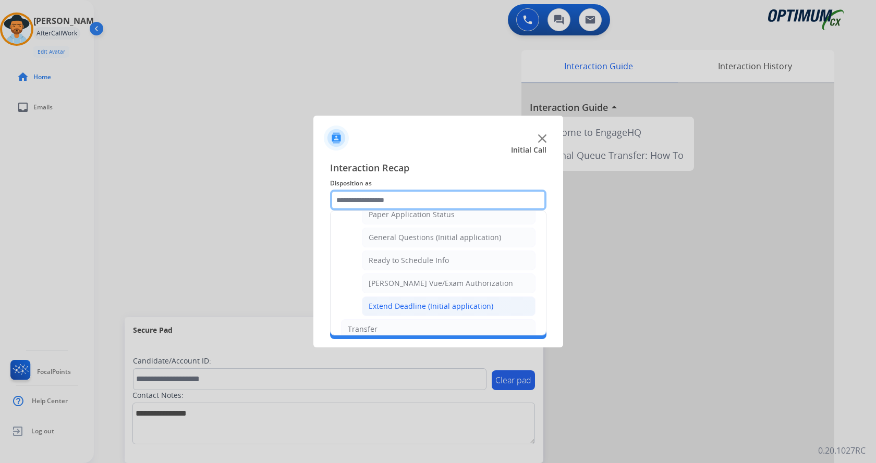
scroll to position [580, 0]
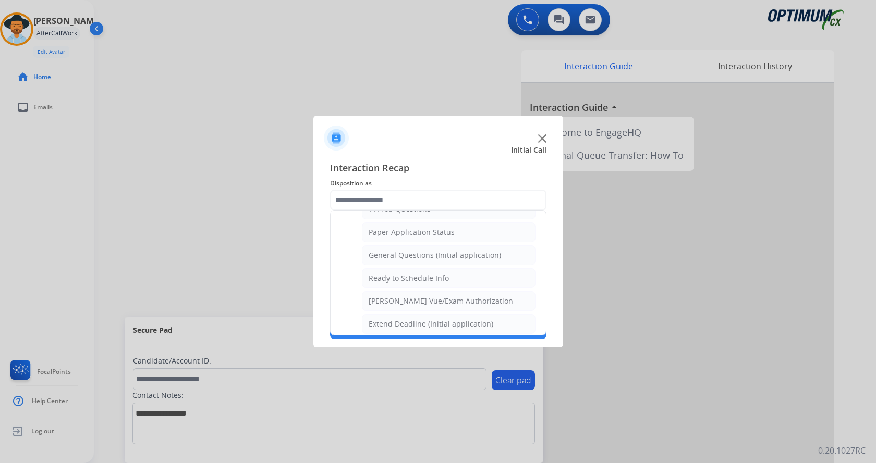
click at [416, 259] on div "General Questions (Initial application)" at bounding box center [435, 255] width 132 height 10
type input "**********"
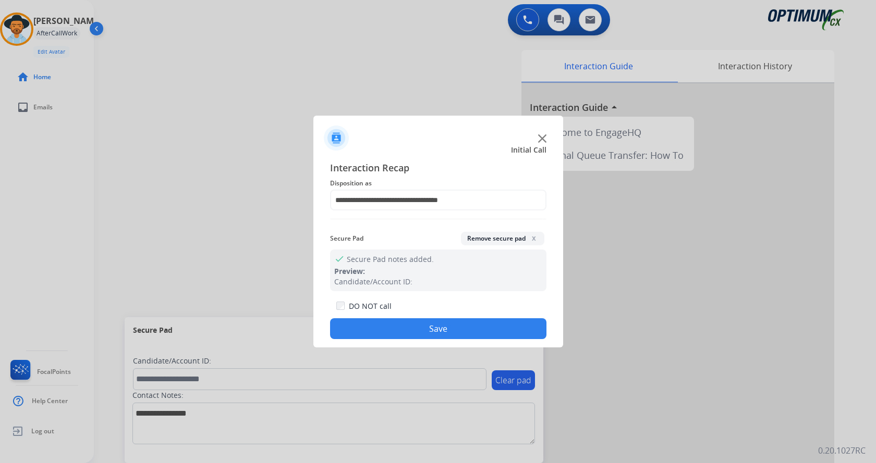
click at [407, 324] on button "Save" at bounding box center [438, 328] width 216 height 21
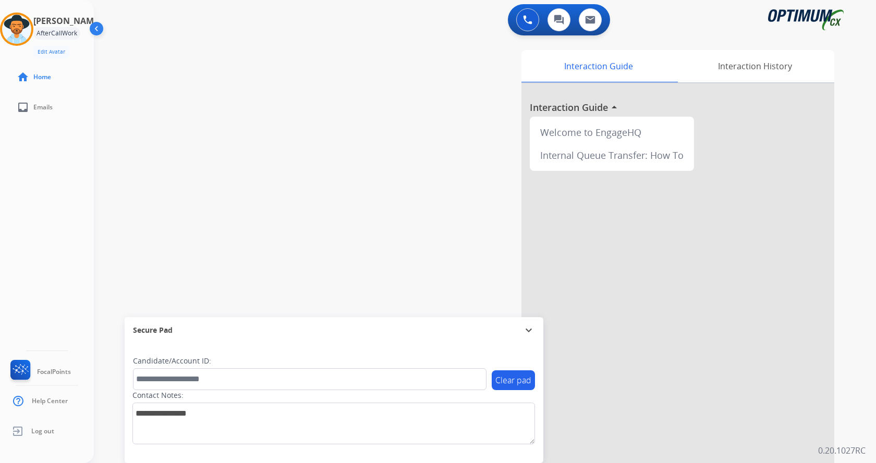
click at [306, 204] on div "swap_horiz Break voice bridge close_fullscreen Connect 3-Way Call merge_type Se…" at bounding box center [472, 255] width 757 height 435
click at [28, 33] on img at bounding box center [16, 29] width 29 height 29
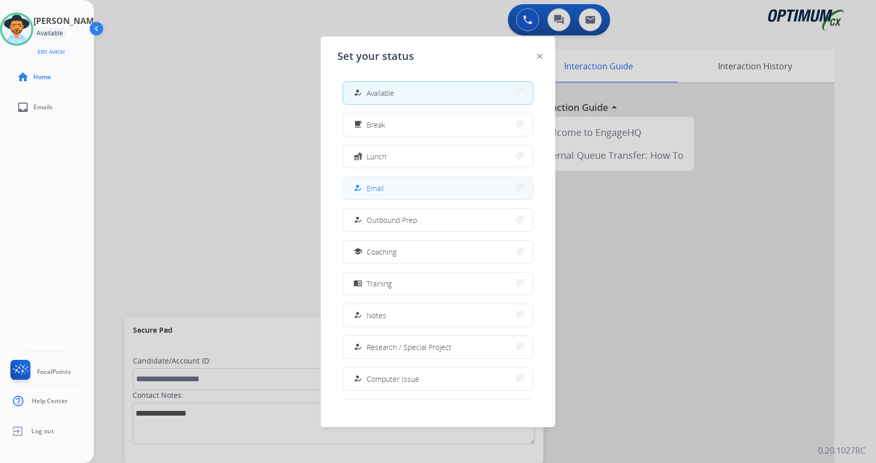
click at [421, 183] on button "how_to_reg Email" at bounding box center [438, 188] width 190 height 22
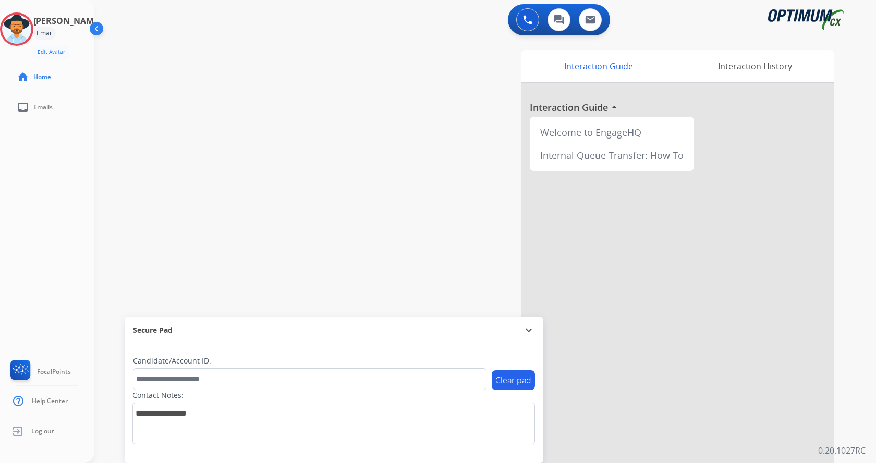
click at [231, 154] on div "swap_horiz Break voice bridge close_fullscreen Connect 3-Way Call merge_type Se…" at bounding box center [472, 255] width 757 height 435
